Goal: Task Accomplishment & Management: Complete application form

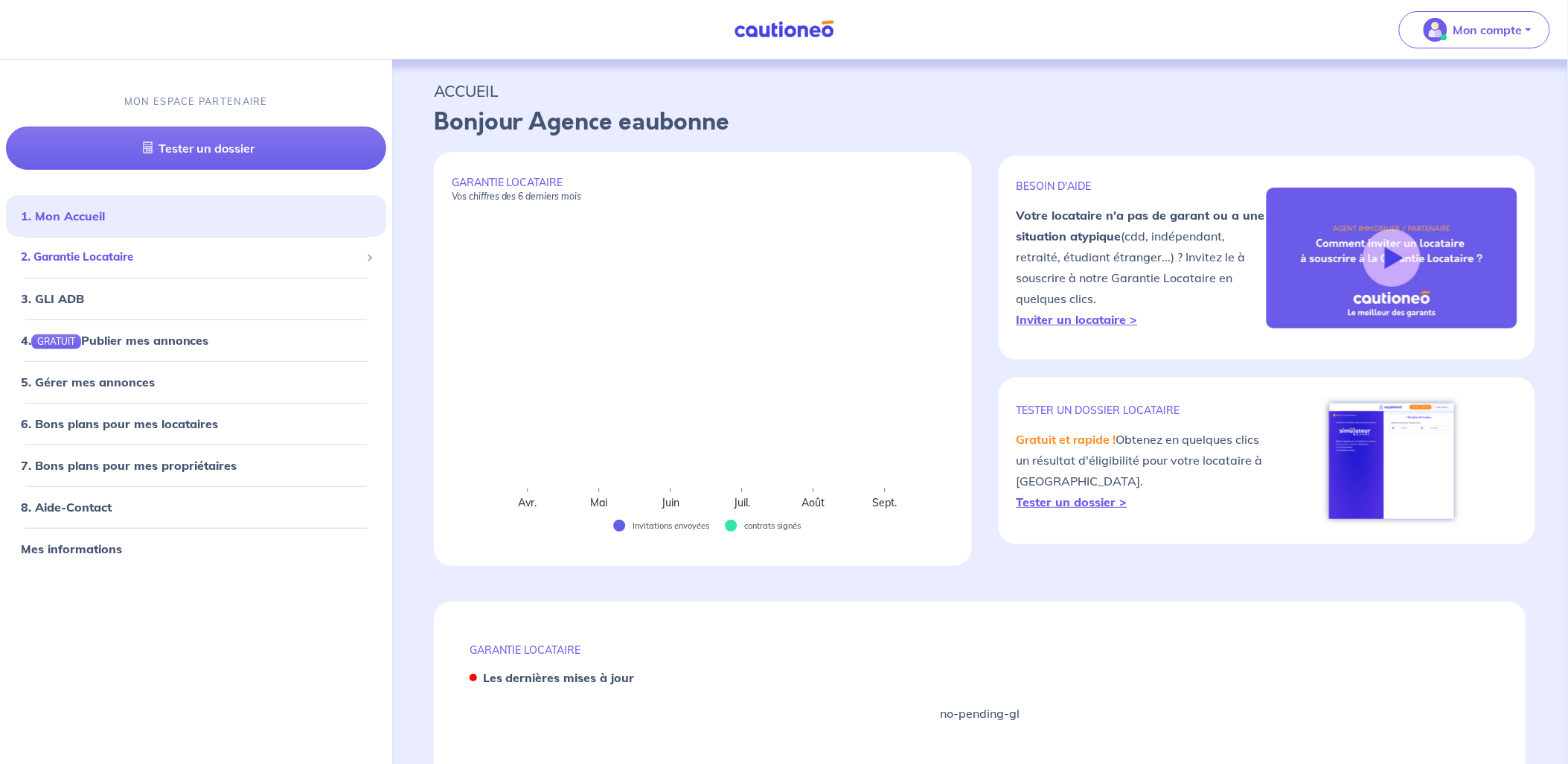
click at [112, 253] on span "2. Garantie Locataire" at bounding box center [190, 257] width 339 height 17
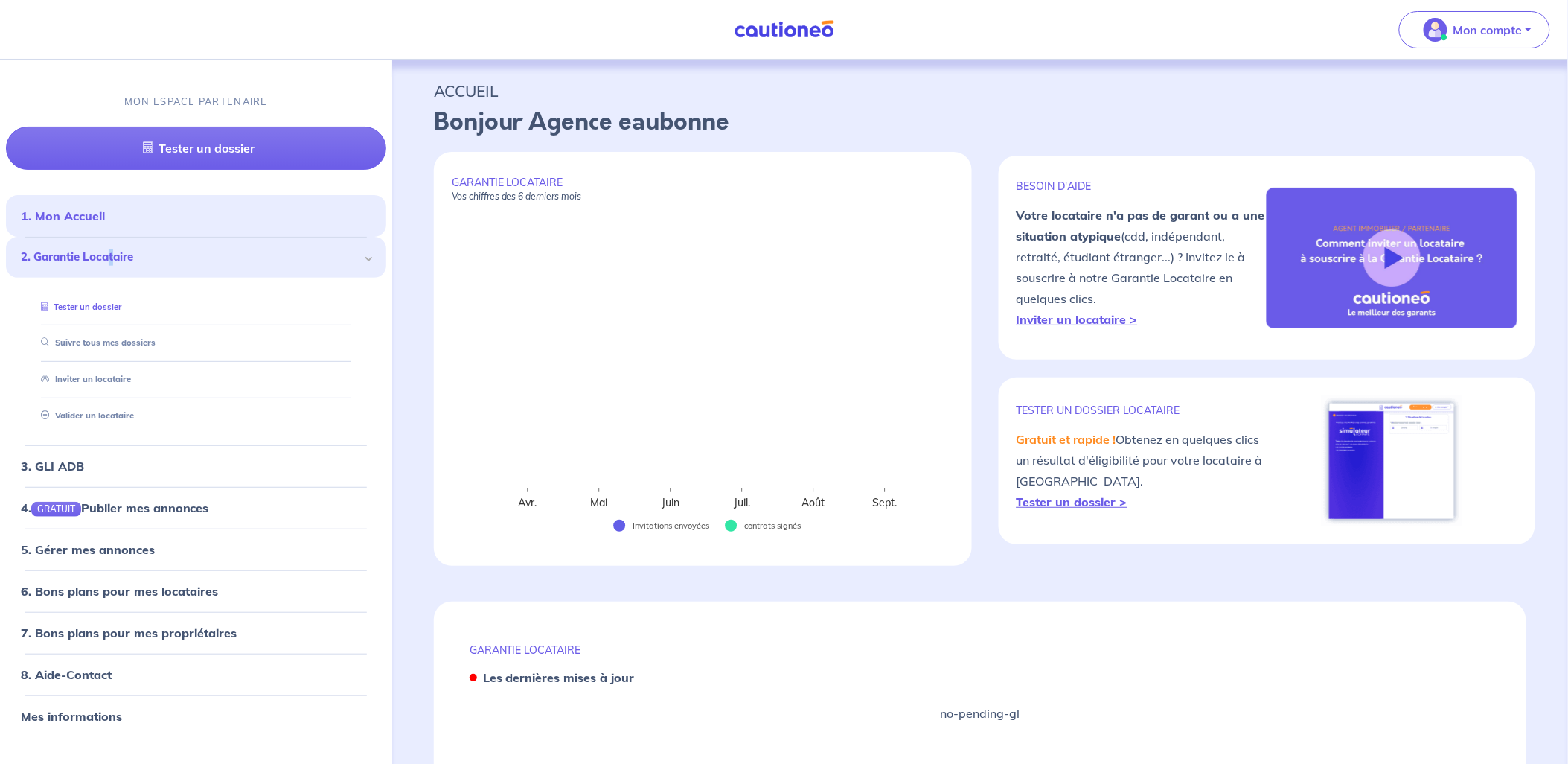
drag, startPoint x: 112, startPoint y: 253, endPoint x: 78, endPoint y: 301, distance: 58.8
click at [78, 301] on link "Tester un dossier" at bounding box center [78, 306] width 86 height 10
click at [68, 340] on link "Suivre tous mes dossiers" at bounding box center [94, 342] width 119 height 10
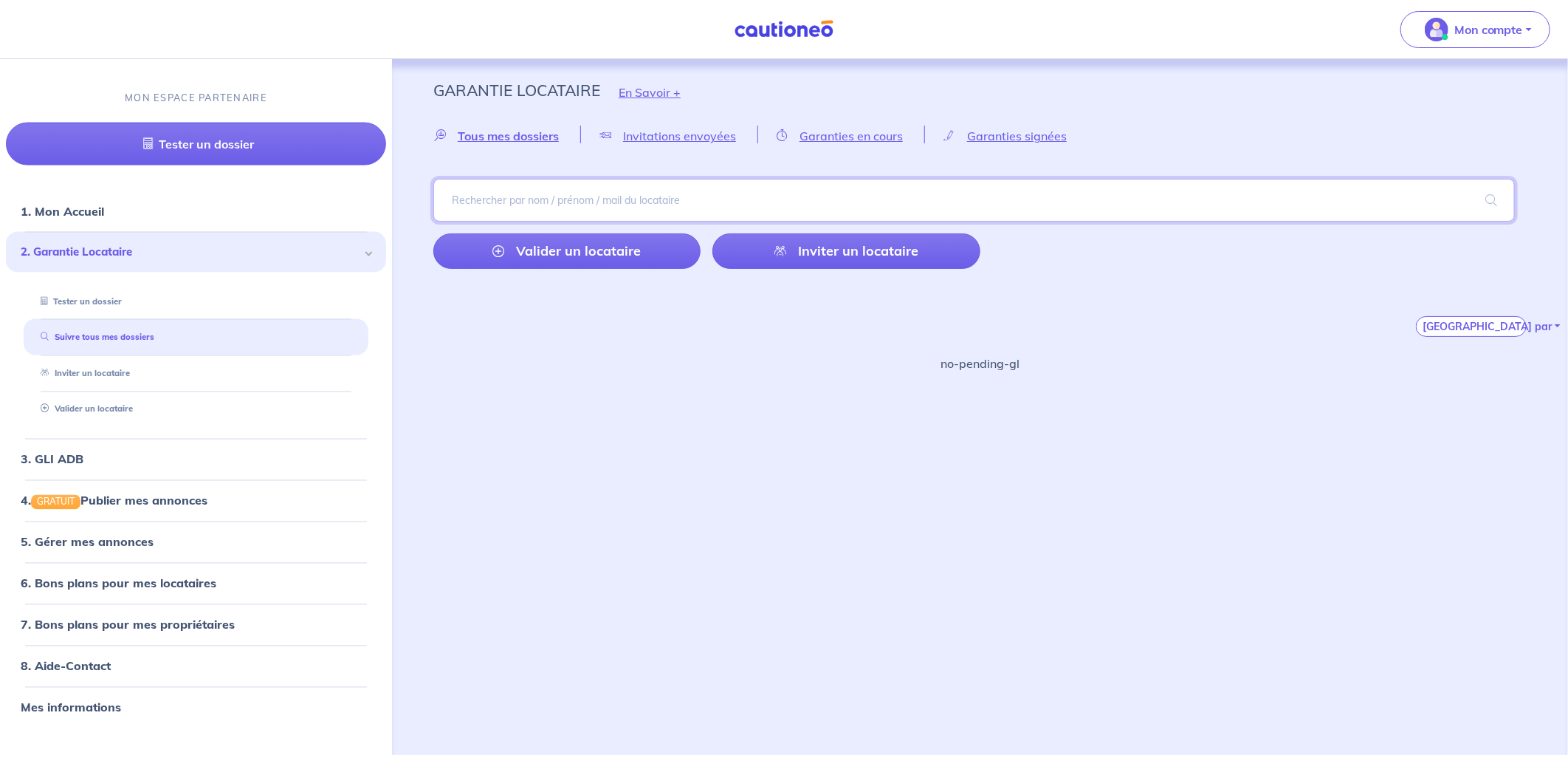
click at [481, 204] on input "search" at bounding box center [974, 200] width 1082 height 43
type input "0g8C6i"
click at [1478, 201] on span at bounding box center [1491, 200] width 47 height 41
click at [617, 317] on div "Voir tous mes dossiers" at bounding box center [578, 319] width 128 height 35
click at [615, 197] on input "search" at bounding box center [974, 200] width 1082 height 43
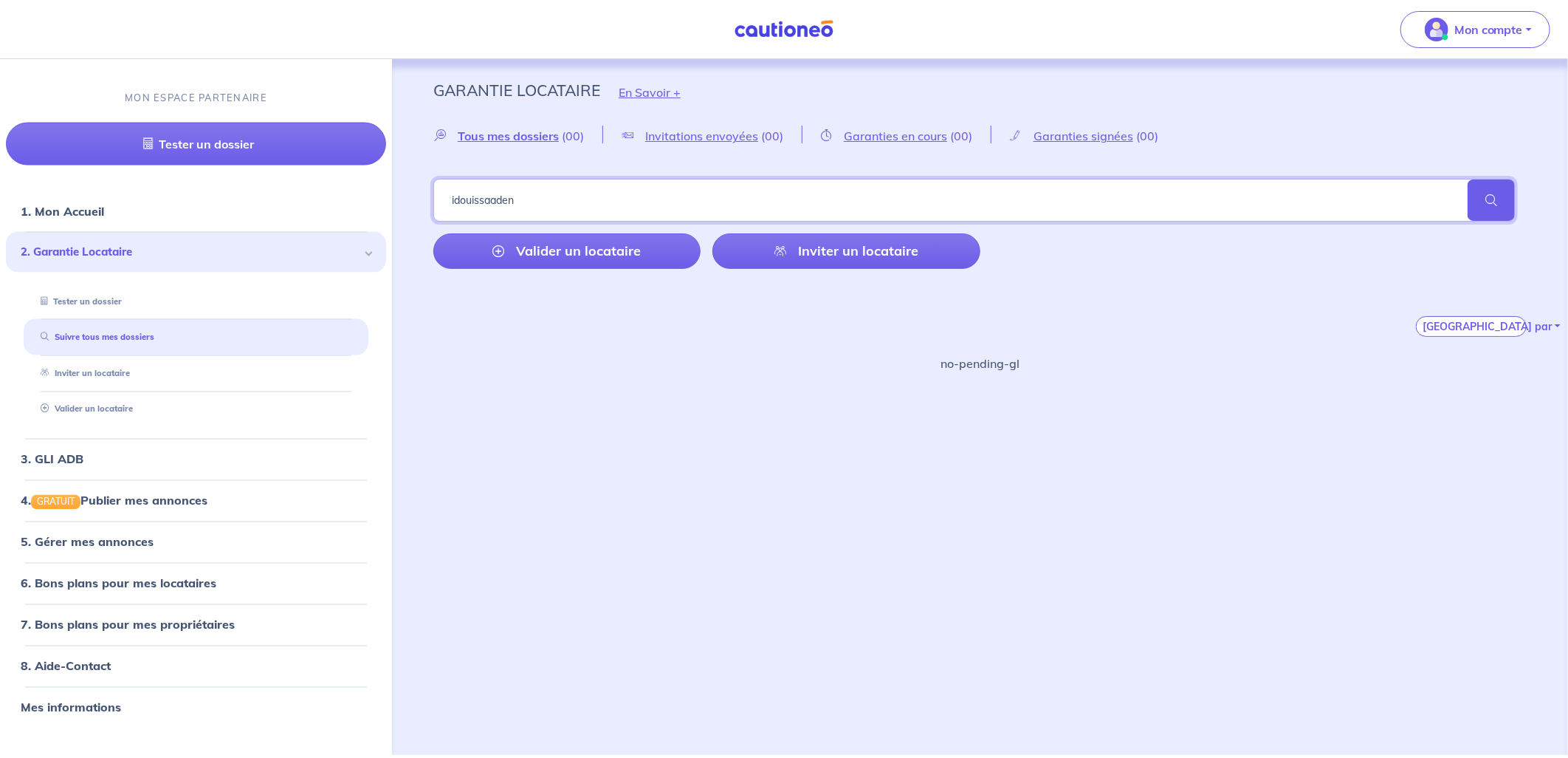
type input "idouissaaden"
click at [120, 414] on link "Valider un locataire" at bounding box center [83, 408] width 97 height 10
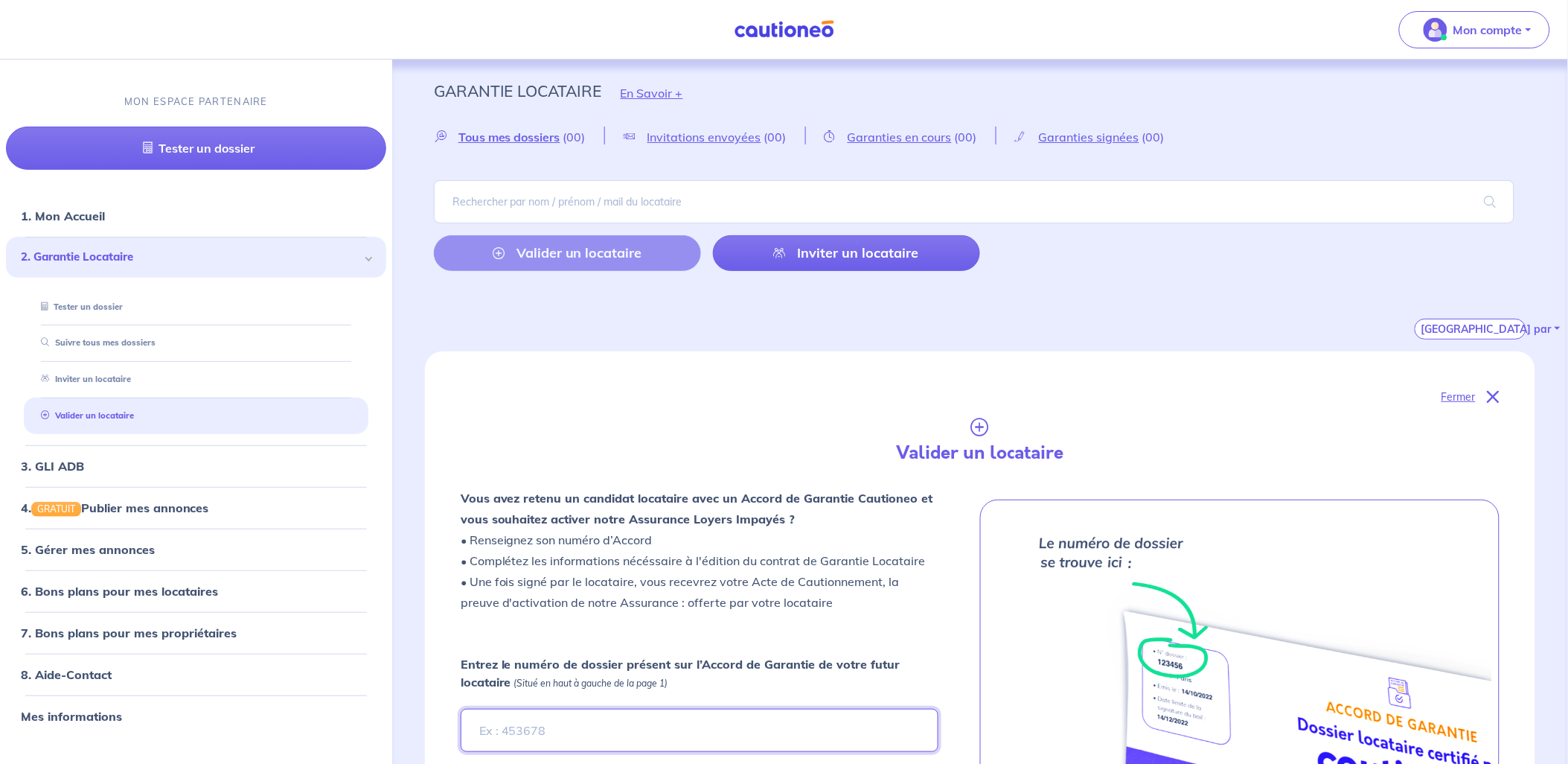
click at [515, 733] on input "Entrez le numéro de dossier présent sur l’Accord de Garantie de votre futur loc…" at bounding box center [699, 730] width 478 height 43
type input "0g8C6i"
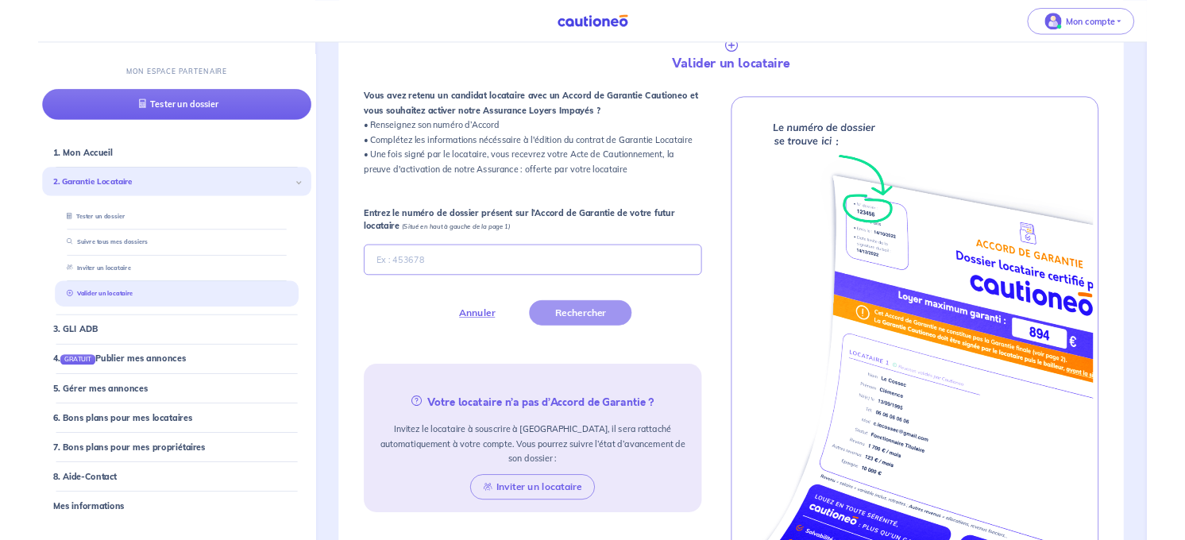
scroll to position [391, 0]
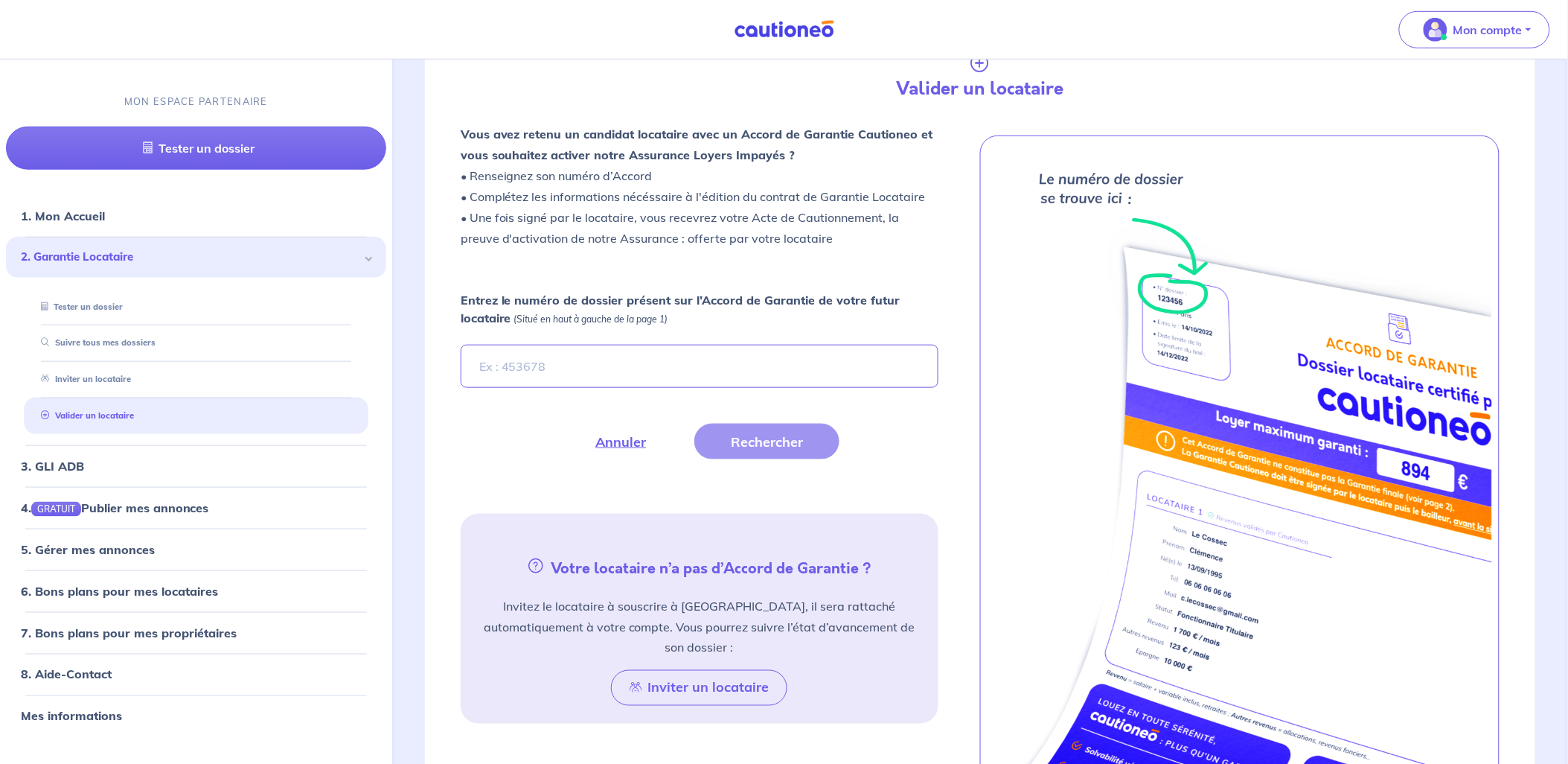
click at [531, 347] on input "Entrez le numéro de dossier présent sur l’Accord de Garantie de votre futur loc…" at bounding box center [699, 367] width 478 height 43
type input "O"
click at [726, 455] on button "Rechercher" at bounding box center [767, 442] width 145 height 36
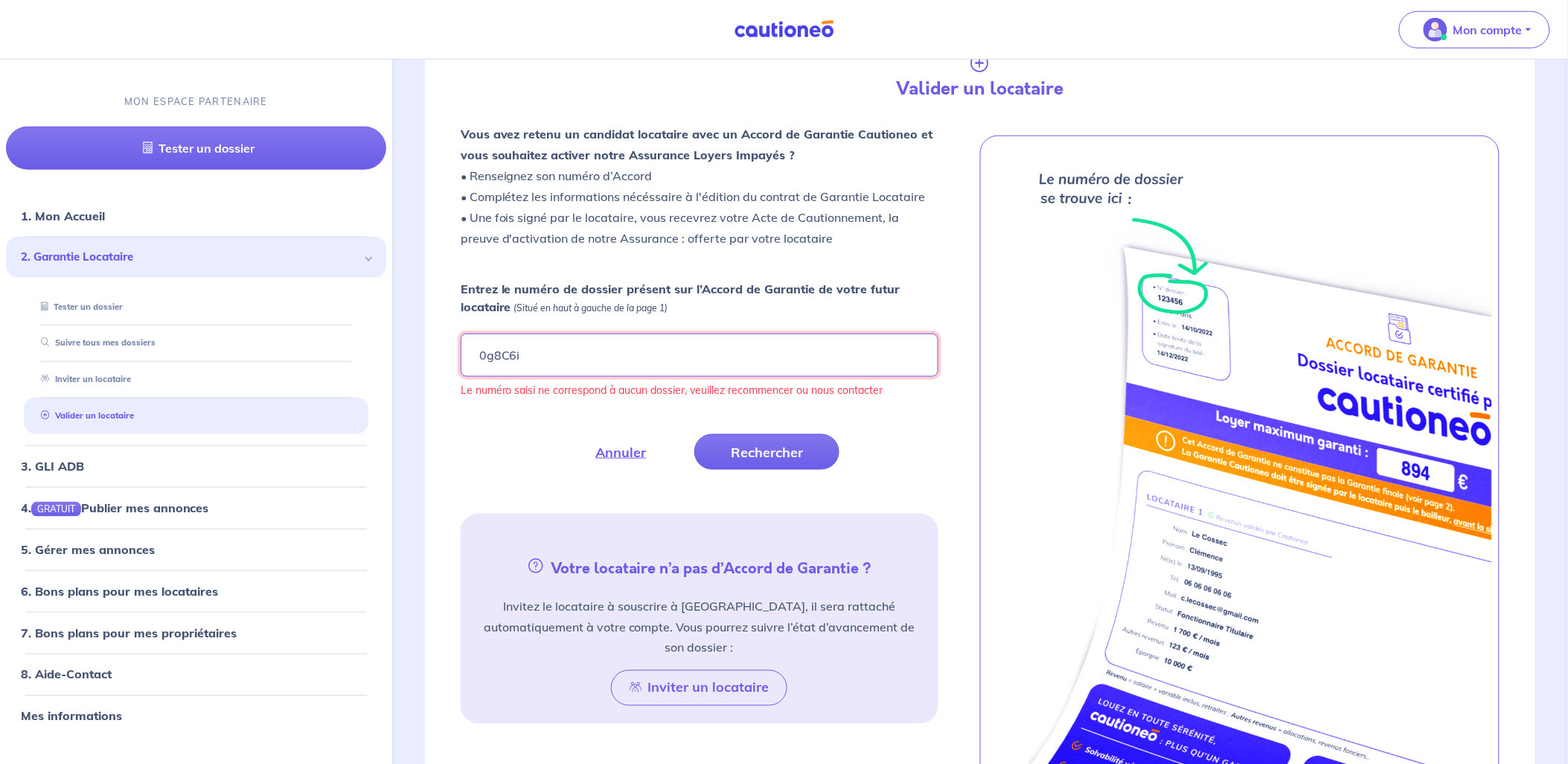
drag, startPoint x: 486, startPoint y: 353, endPoint x: 455, endPoint y: 359, distance: 31.6
click at [455, 359] on form "Entrez le numéro de dossier présent sur l’Accord de Garantie de votre futur loc…" at bounding box center [699, 379] width 496 height 198
click at [836, 453] on button "Rechercher" at bounding box center [767, 452] width 145 height 36
drag, startPoint x: 567, startPoint y: 349, endPoint x: 420, endPoint y: 353, distance: 147.1
click at [420, 353] on div "Fermer Valider un locataire Vous avez retenu un candidat locataire avec un Acco…" at bounding box center [980, 463] width 1164 height 951
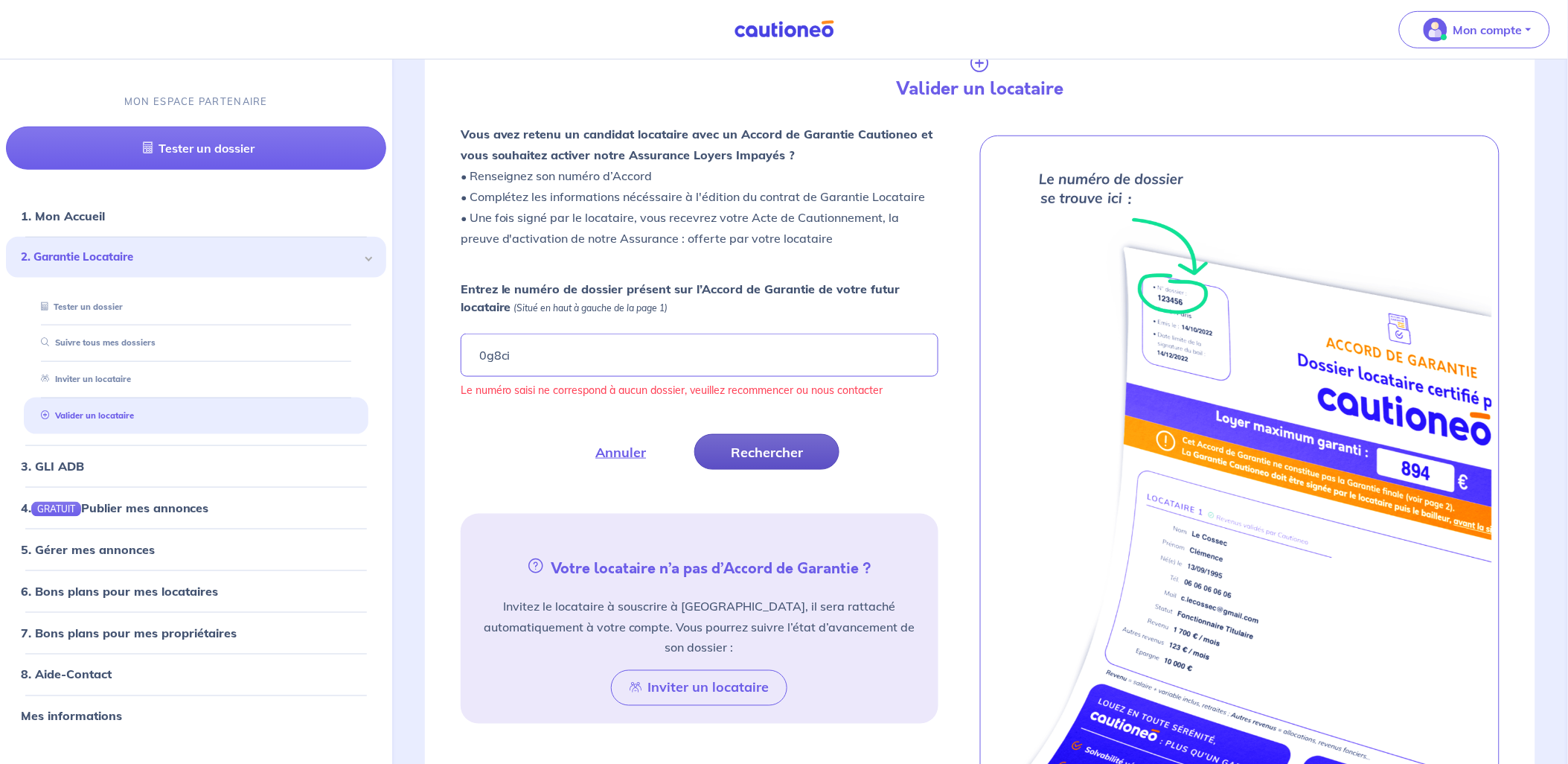
click at [729, 457] on button "Rechercher" at bounding box center [767, 452] width 145 height 36
click at [699, 370] on input "0g8ci" at bounding box center [699, 355] width 478 height 43
drag, startPoint x: 702, startPoint y: 346, endPoint x: 298, endPoint y: 361, distance: 404.3
click at [303, 361] on div "Mon compte MON ESPACE PARTENAIRE Tester un dossier 1. Mon Accueil 2. Garantie L…" at bounding box center [784, 316] width 1568 height 1365
click at [613, 352] on input "0" at bounding box center [699, 355] width 478 height 43
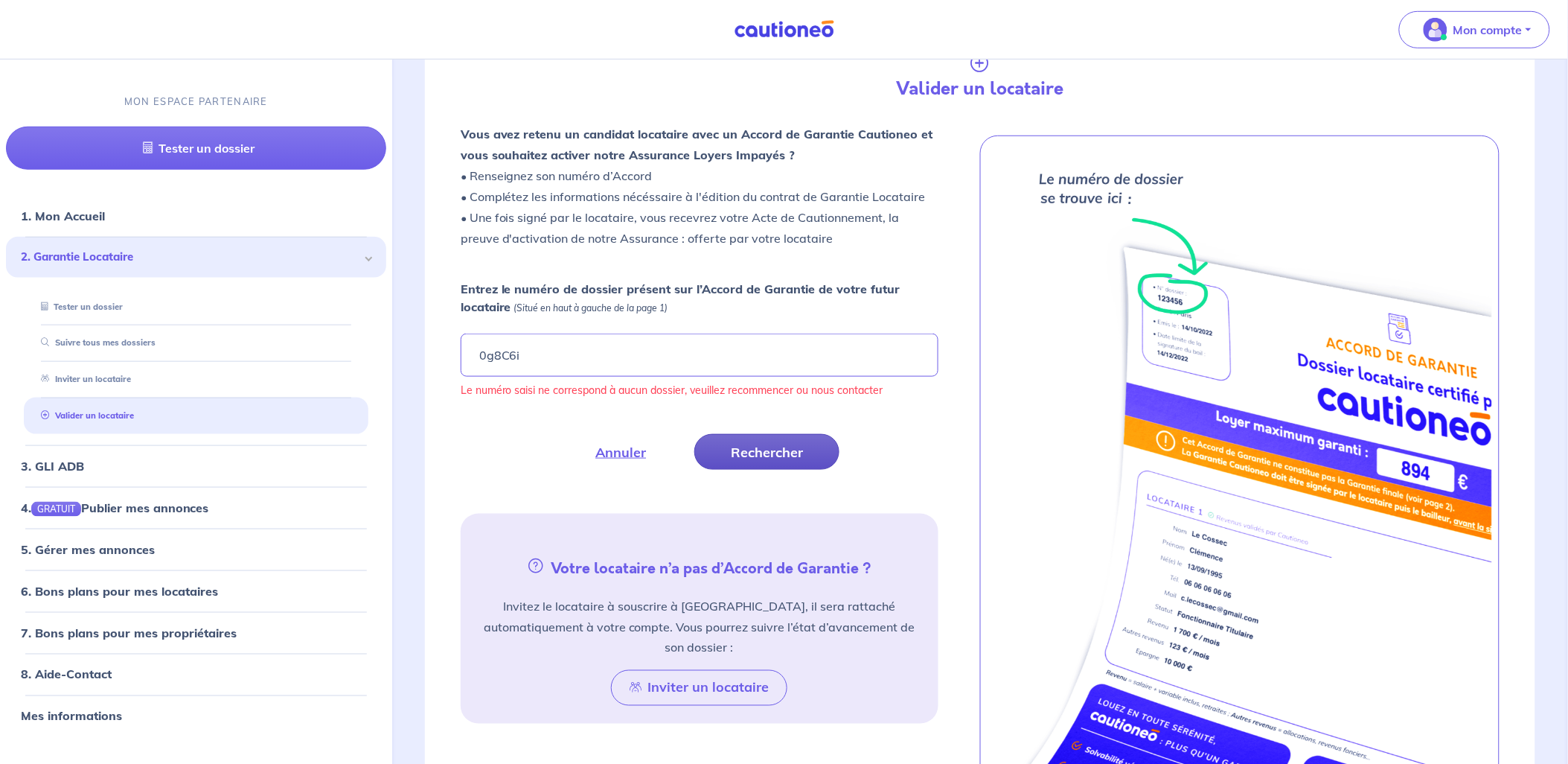
click at [750, 450] on button "Rechercher" at bounding box center [767, 452] width 145 height 36
drag, startPoint x: 586, startPoint y: 354, endPoint x: 175, endPoint y: 345, distance: 411.1
click at [175, 345] on div "Mon compte MON ESPACE PARTENAIRE Tester un dossier 1. Mon Accueil 2. Garantie L…" at bounding box center [784, 316] width 1568 height 1365
click at [819, 461] on button "Rechercher" at bounding box center [767, 452] width 145 height 36
drag, startPoint x: 485, startPoint y: 359, endPoint x: 399, endPoint y: 369, distance: 86.6
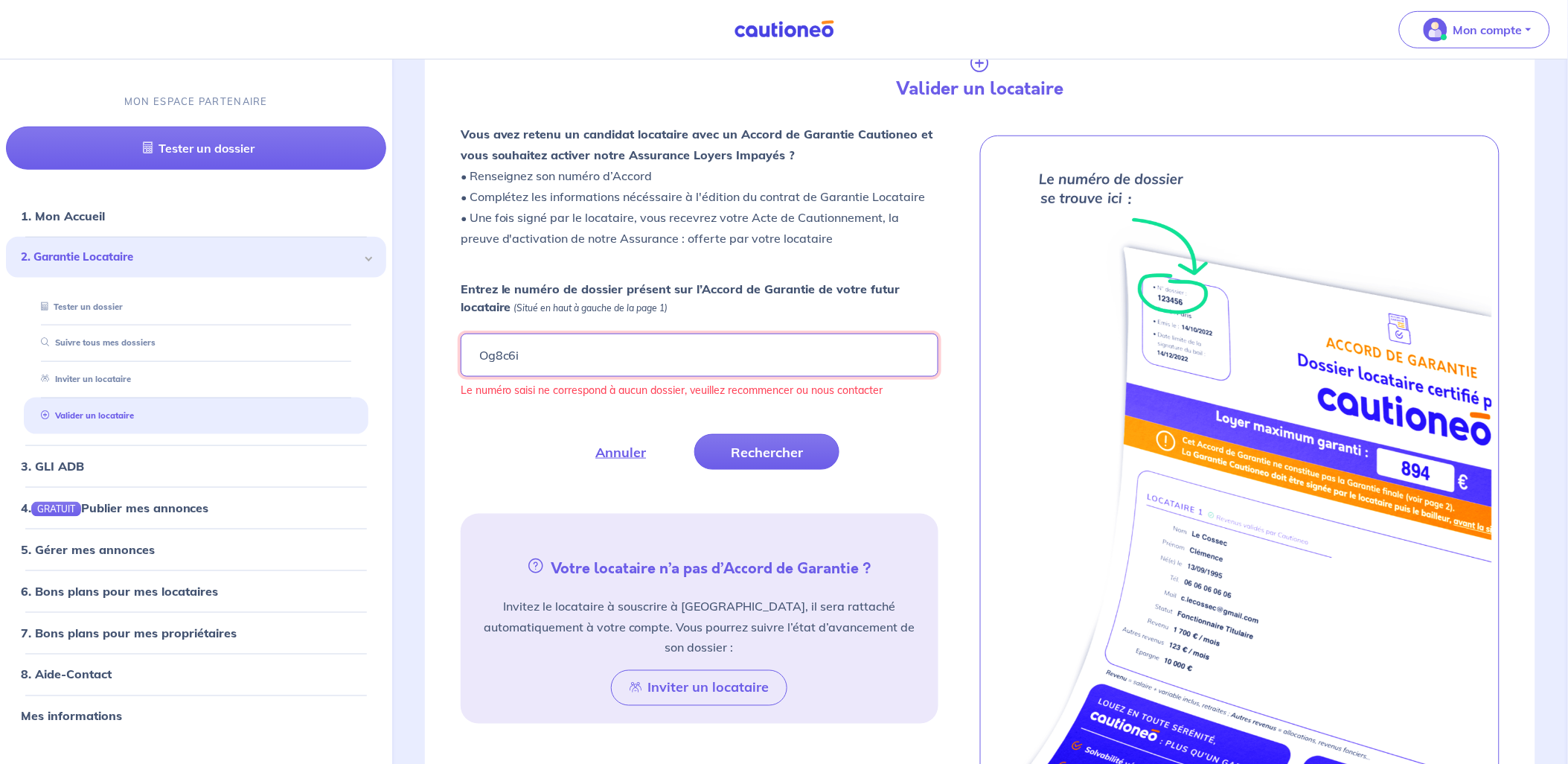
click at [400, 368] on div "Fermer Valider un locataire Vous avez retenu un candidat locataire avec un Acco…" at bounding box center [980, 463] width 1164 height 951
drag, startPoint x: 503, startPoint y: 352, endPoint x: 521, endPoint y: 363, distance: 21.1
click at [503, 352] on input "0g8c6i" at bounding box center [699, 355] width 478 height 43
type input "0g8C6i"
click at [754, 442] on button "Rechercher" at bounding box center [767, 452] width 145 height 36
